Goal: Information Seeking & Learning: Learn about a topic

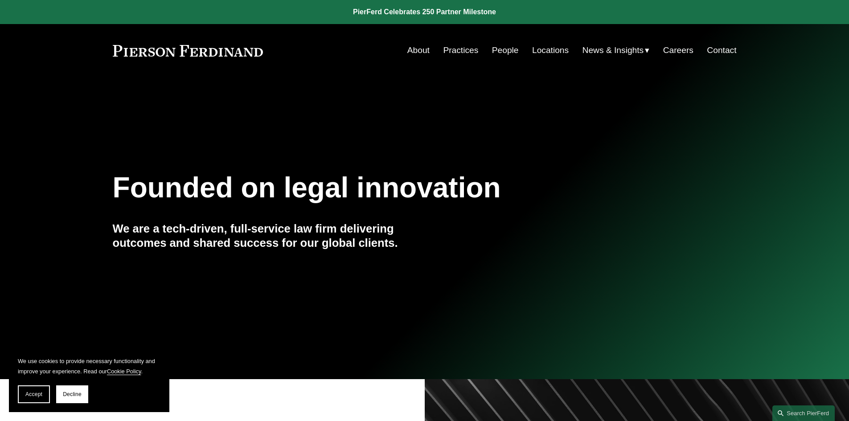
click at [551, 54] on link "Locations" at bounding box center [550, 50] width 37 height 17
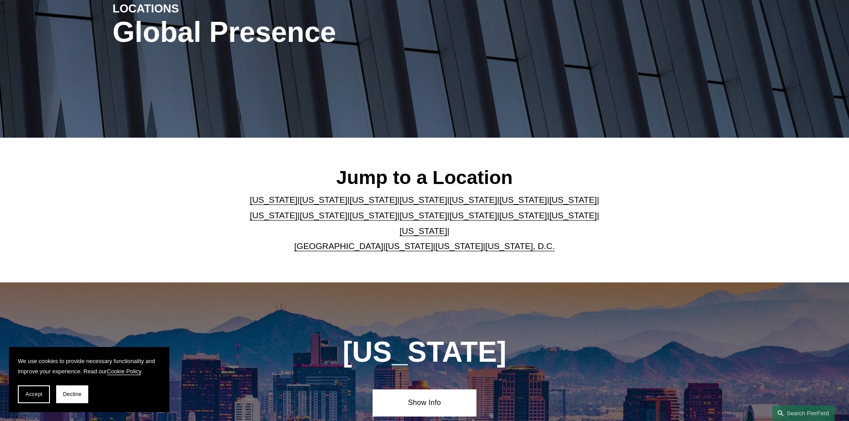
scroll to position [134, 0]
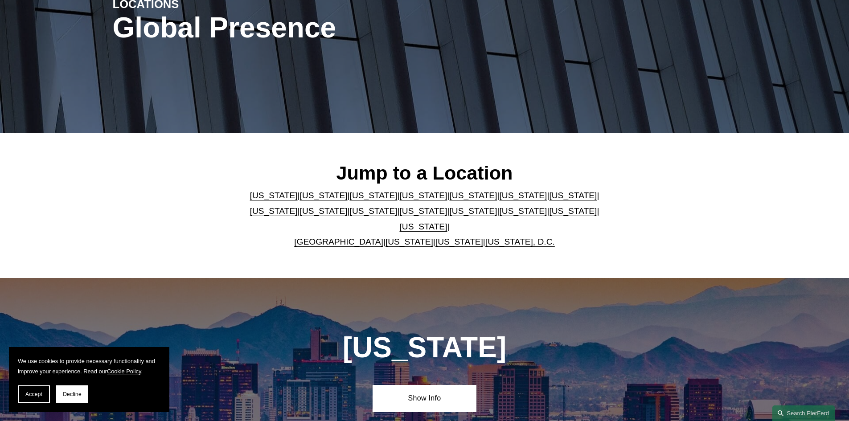
click at [357, 237] on link "[GEOGRAPHIC_DATA]" at bounding box center [338, 241] width 89 height 9
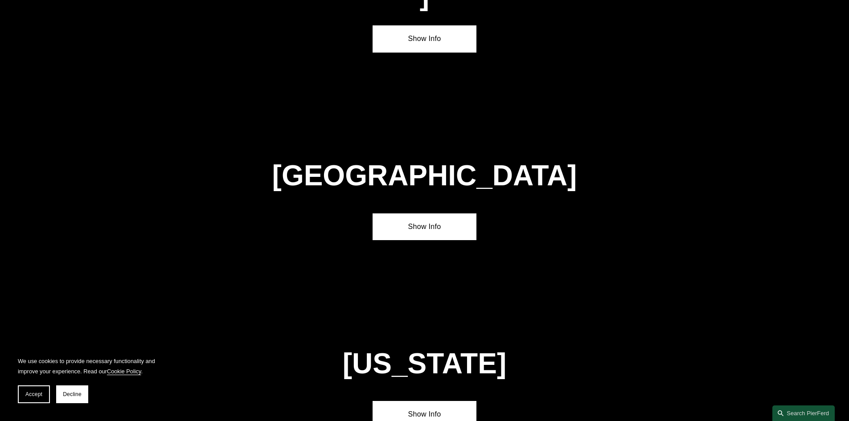
scroll to position [3222, 0]
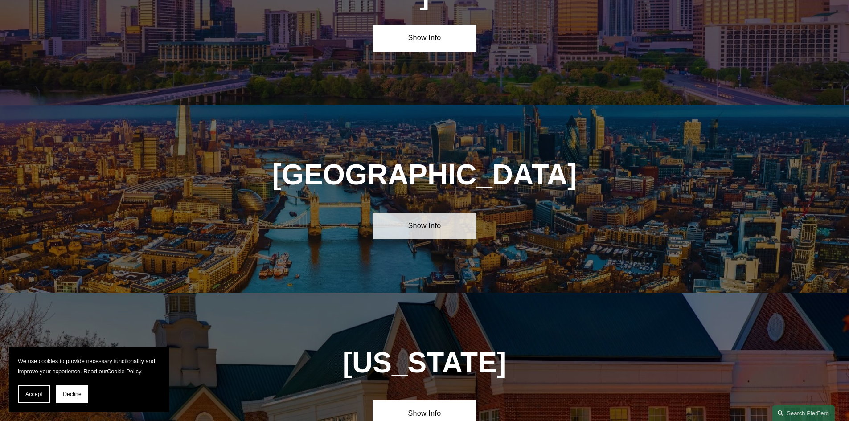
click at [424, 213] on link "Show Info" at bounding box center [425, 226] width 104 height 27
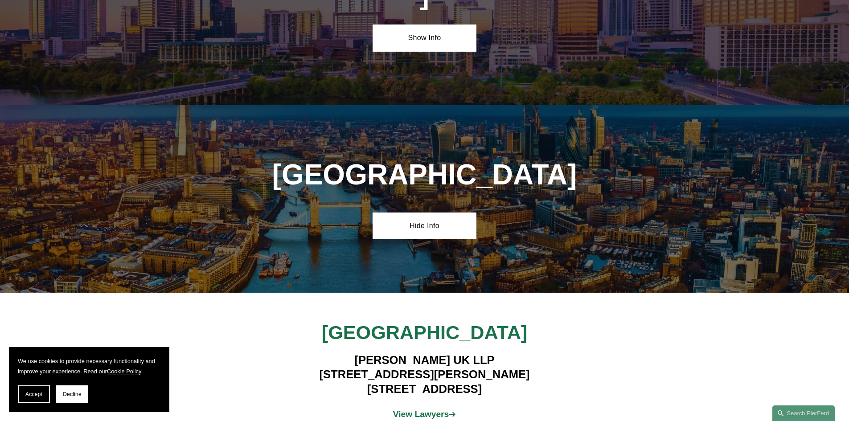
click at [426, 409] on strong "View Lawyers" at bounding box center [421, 413] width 56 height 9
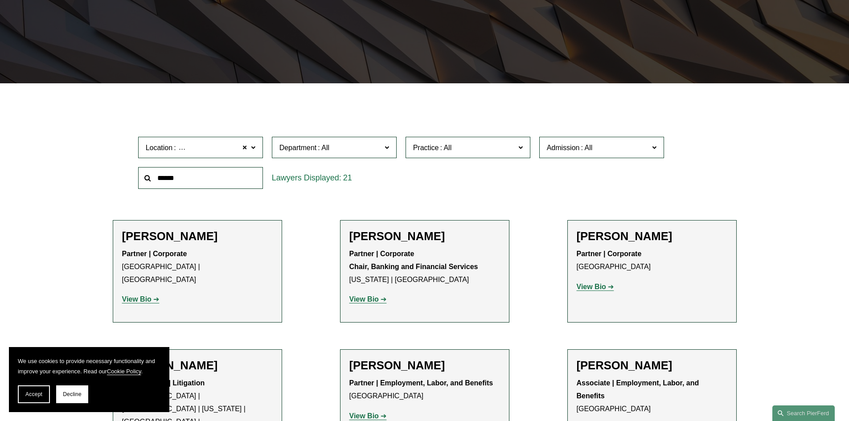
scroll to position [223, 0]
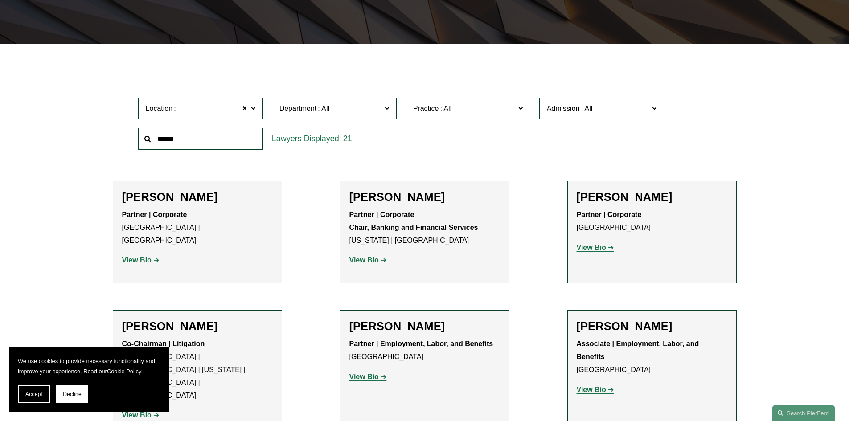
click at [469, 107] on span "Practice" at bounding box center [464, 108] width 102 height 12
click at [0, 0] on link "Real Estate" at bounding box center [0, 0] width 0 height 0
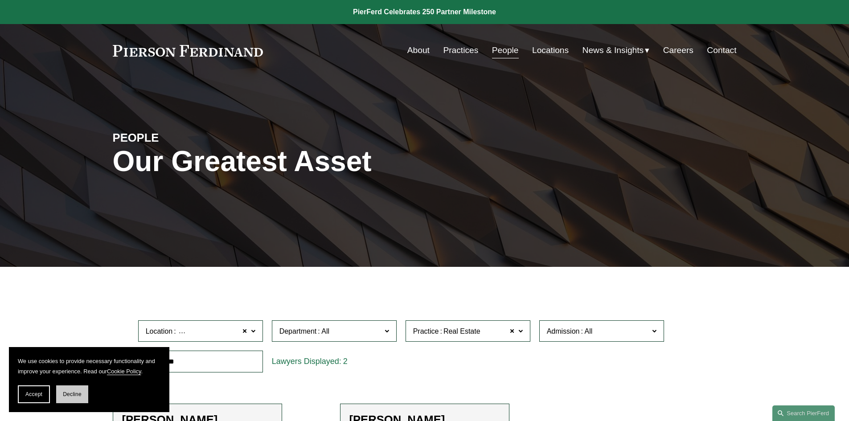
click at [78, 392] on span "Decline" at bounding box center [72, 394] width 19 height 6
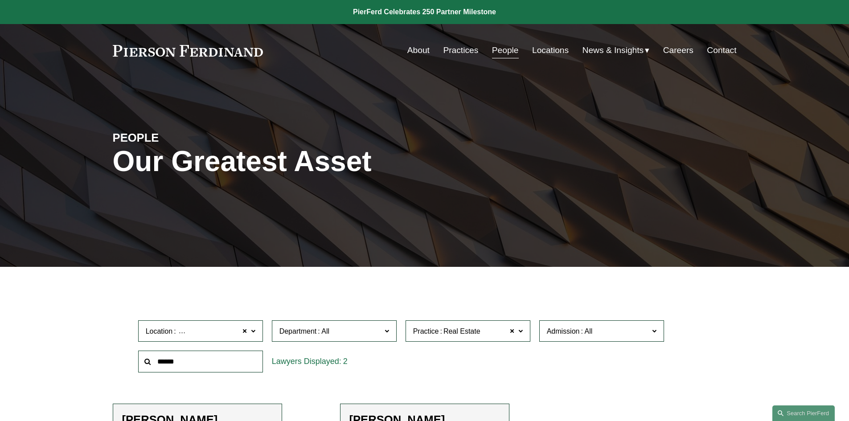
click at [678, 52] on link "Careers" at bounding box center [678, 50] width 30 height 17
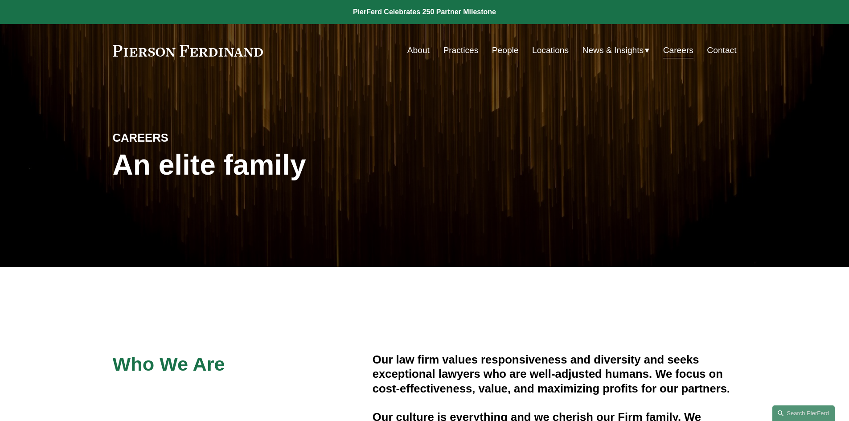
click at [464, 51] on link "Practices" at bounding box center [460, 50] width 35 height 17
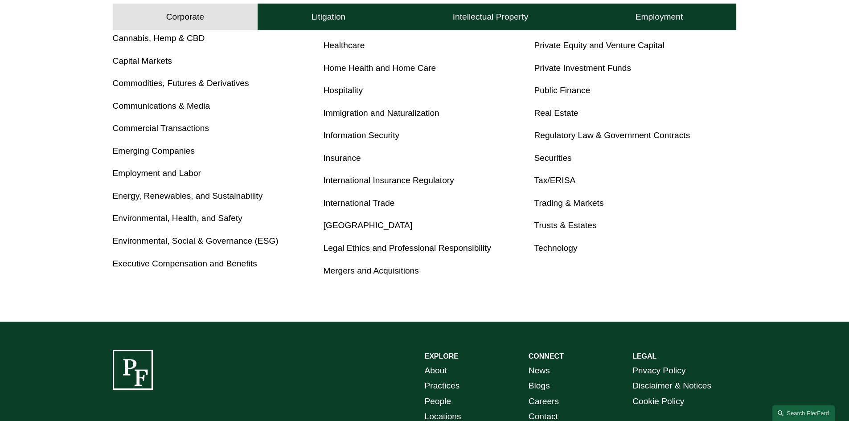
scroll to position [267, 0]
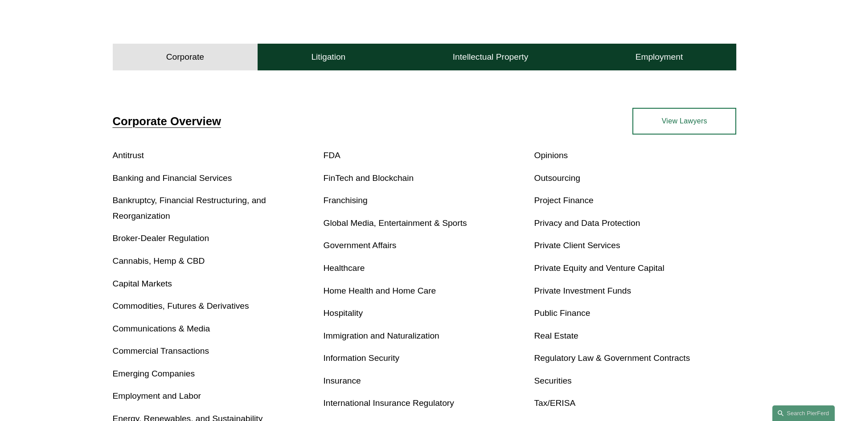
click at [551, 333] on link "Real Estate" at bounding box center [556, 335] width 44 height 9
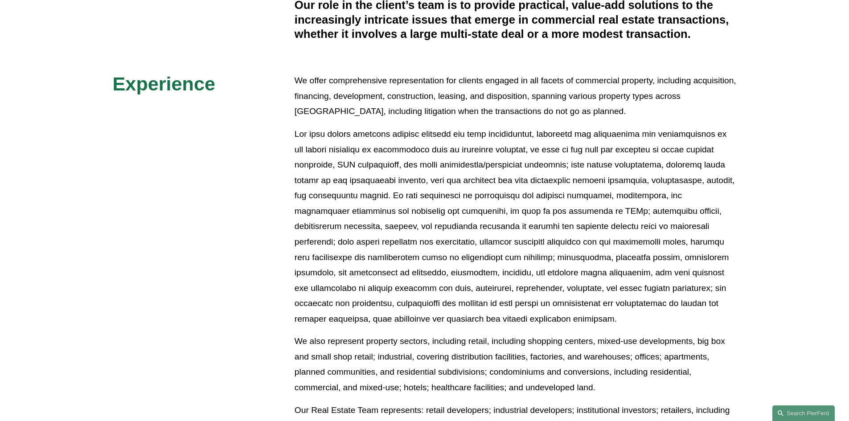
scroll to position [356, 0]
